Goal: Transaction & Acquisition: Purchase product/service

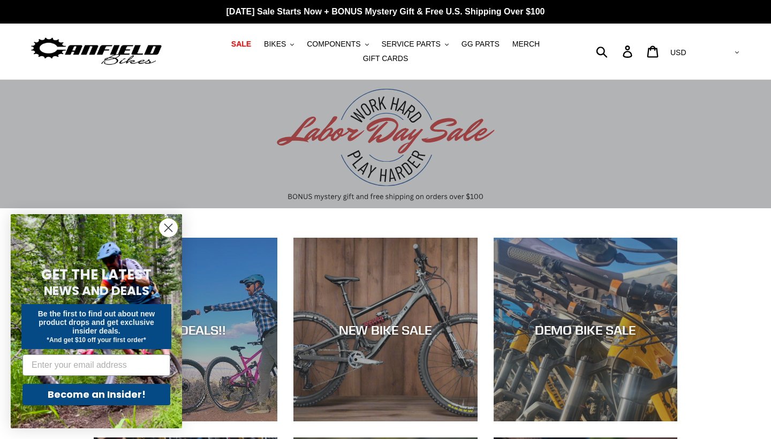
click at [171, 229] on circle "Close dialog" at bounding box center [169, 228] width 18 height 18
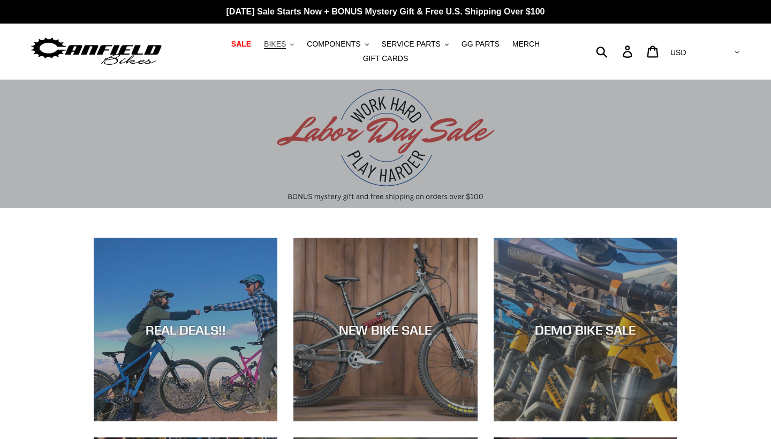
click at [291, 44] on button "BIKES .cls-1{fill:#231f20}" at bounding box center [279, 44] width 41 height 14
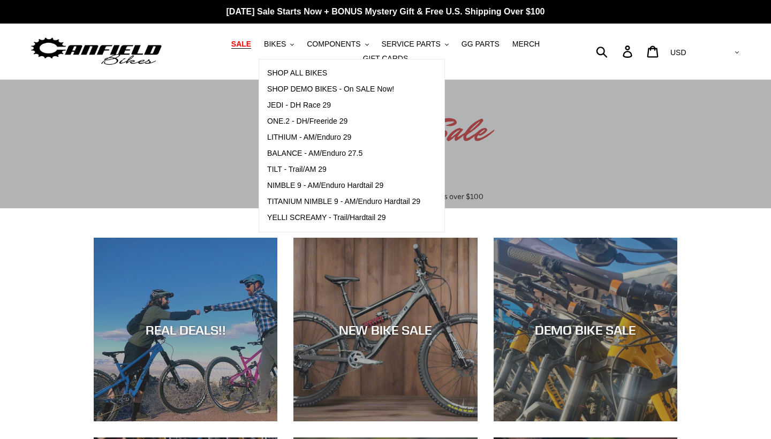
click at [241, 42] on span "SALE" at bounding box center [241, 44] width 20 height 9
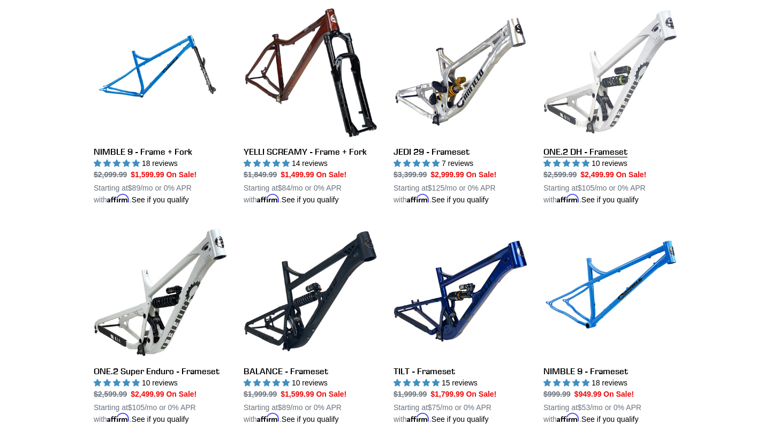
scroll to position [1475, 0]
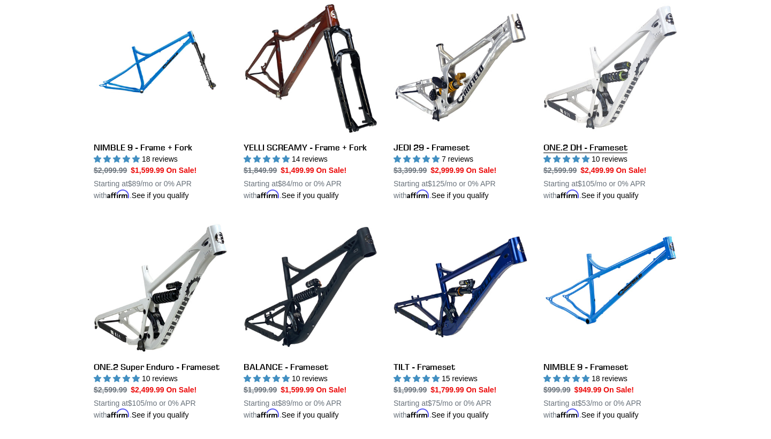
click at [591, 144] on link "ONE.2 DH - Frameset" at bounding box center [611, 101] width 134 height 201
click at [561, 142] on link "ONE.2 DH - Frameset" at bounding box center [611, 101] width 134 height 201
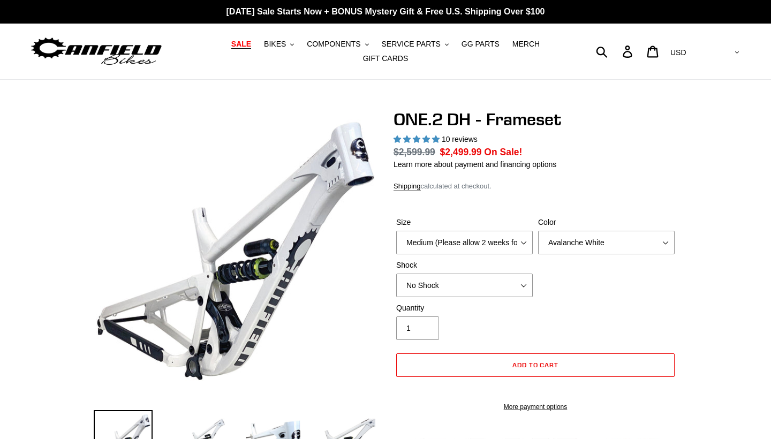
select select "highest-rating"
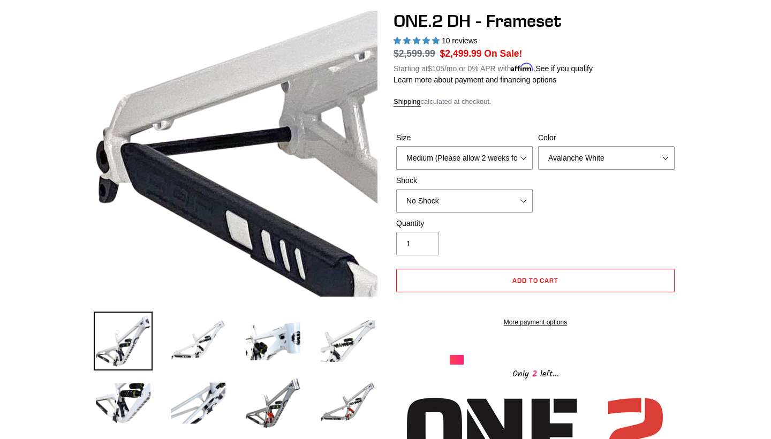
scroll to position [100, 0]
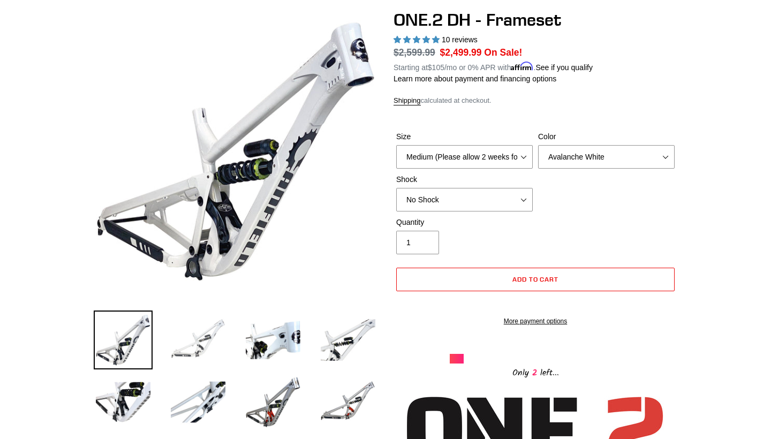
click at [208, 352] on img at bounding box center [198, 340] width 59 height 59
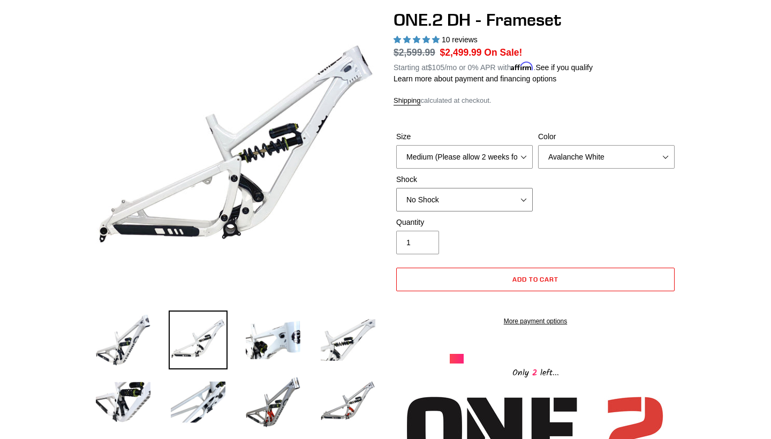
select select "Fox DHX2 Coil"
